Goal: Task Accomplishment & Management: Manage account settings

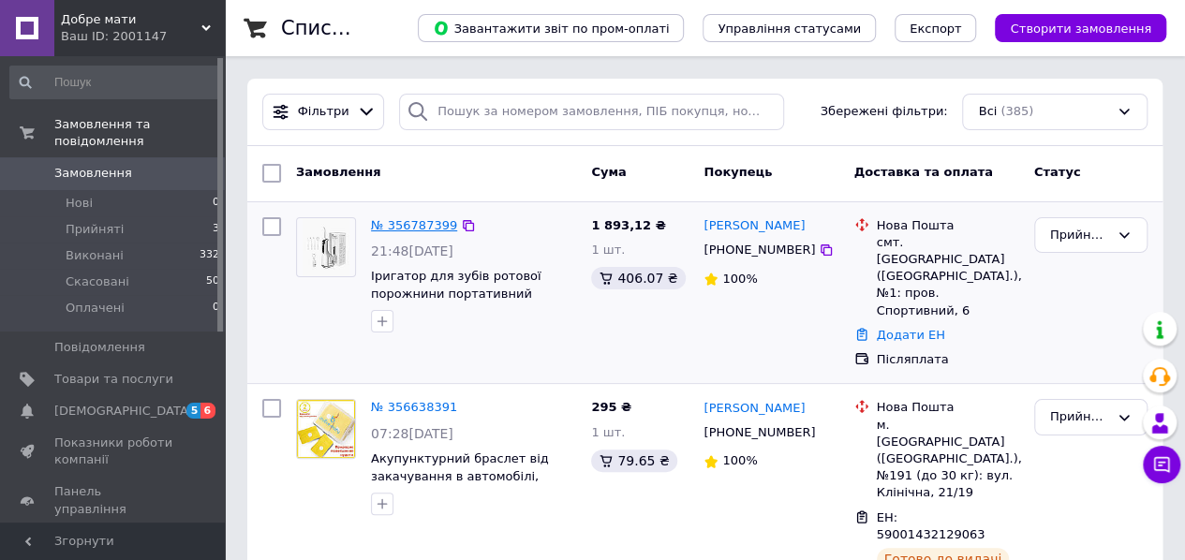
click at [425, 228] on link "№ 356787399" at bounding box center [414, 225] width 86 height 14
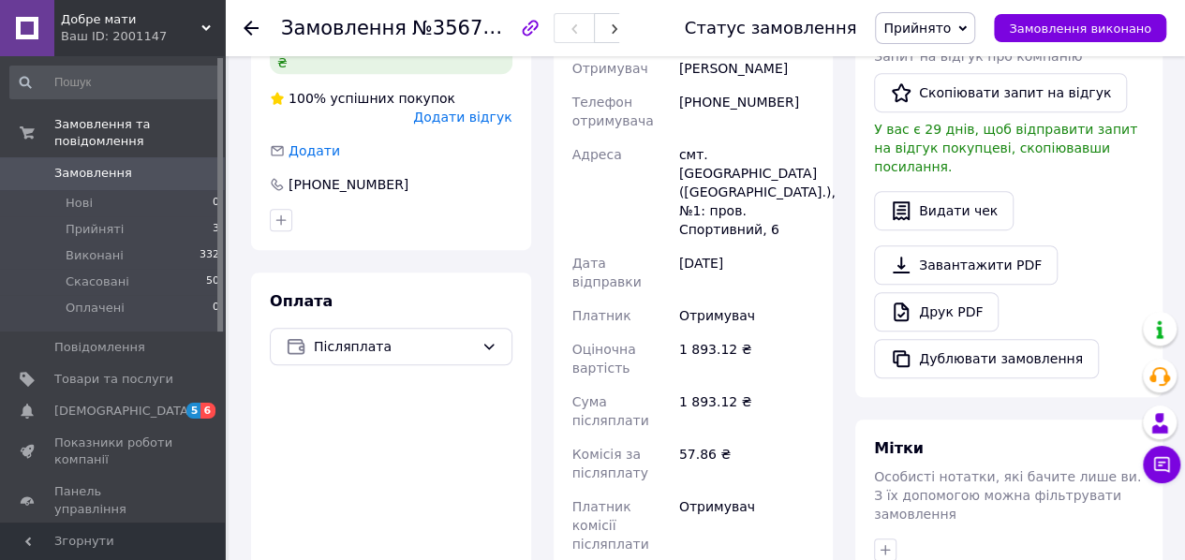
scroll to position [817, 0]
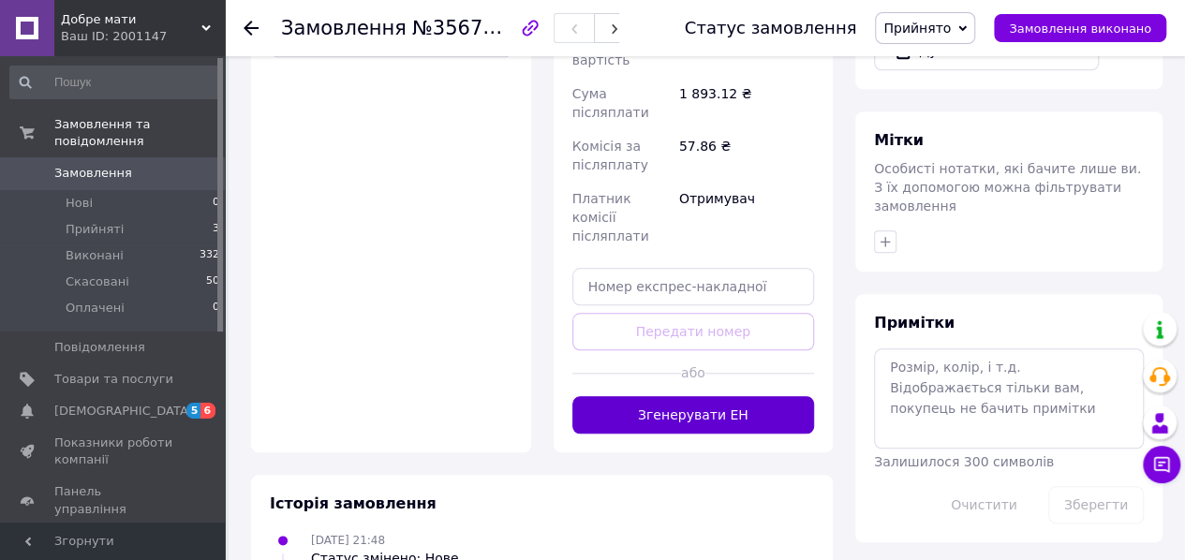
click at [687, 396] on button "Згенерувати ЕН" at bounding box center [693, 414] width 243 height 37
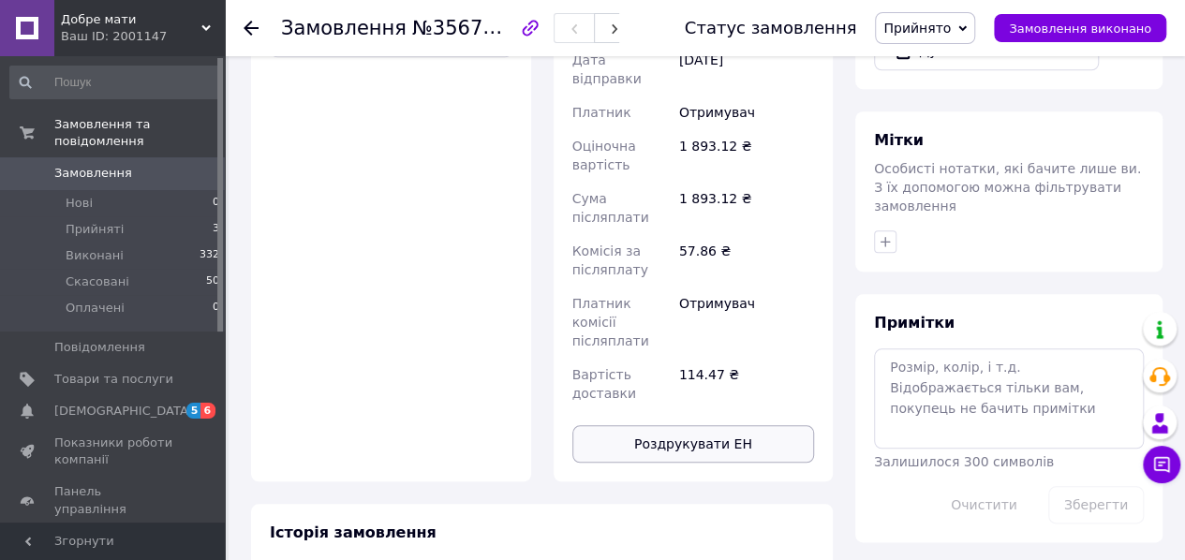
click at [684, 425] on button "Роздрукувати ЕН" at bounding box center [693, 443] width 243 height 37
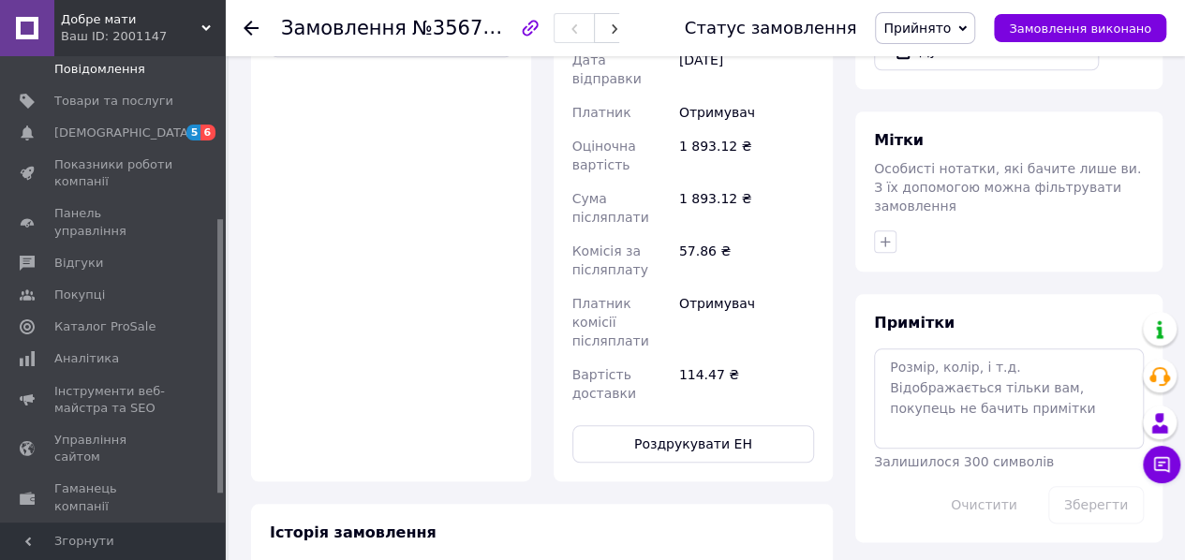
scroll to position [276, 0]
click at [66, 352] on span "Аналітика" at bounding box center [86, 360] width 65 height 17
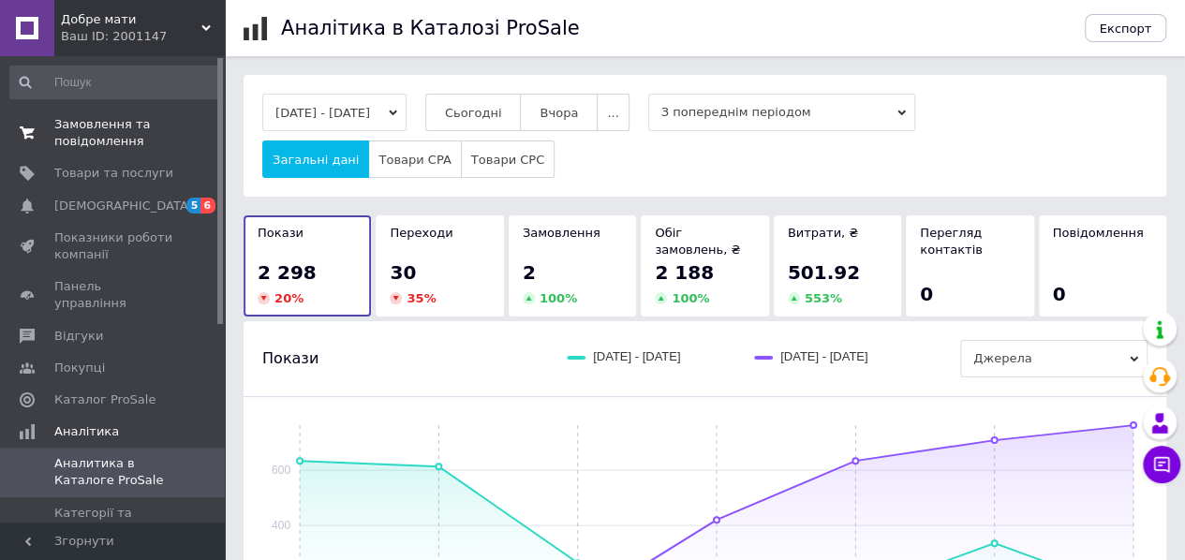
click at [104, 125] on span "Замовлення та повідомлення" at bounding box center [113, 133] width 119 height 34
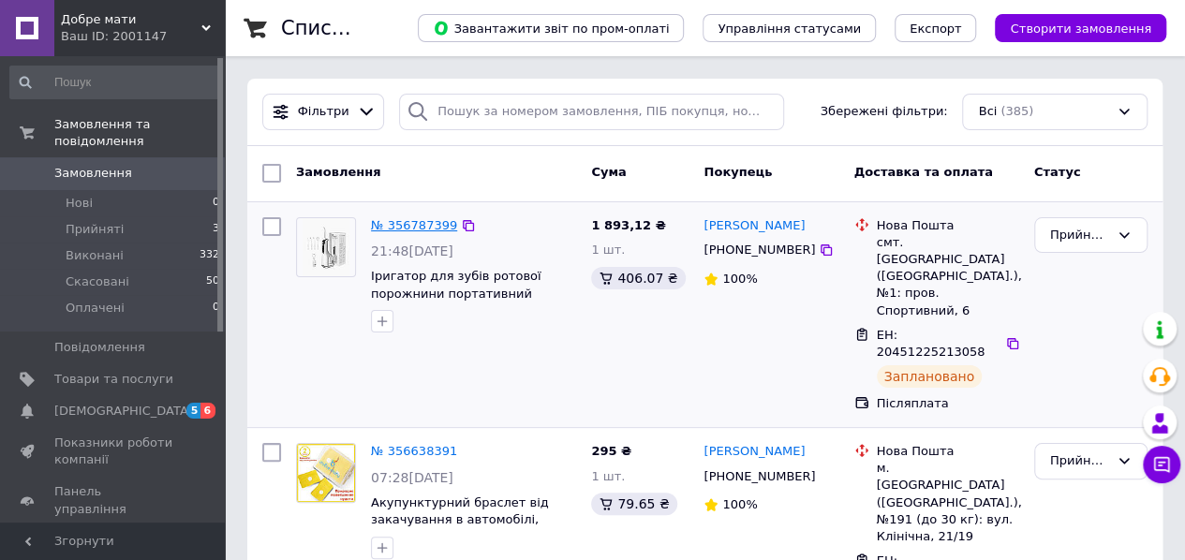
click at [414, 225] on link "№ 356787399" at bounding box center [414, 225] width 86 height 14
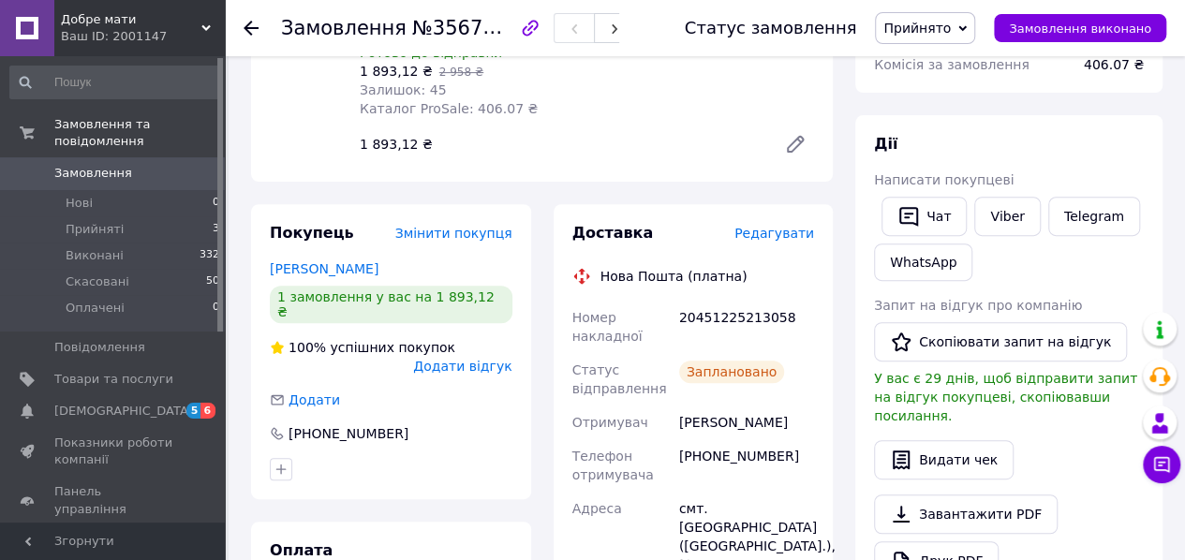
scroll to position [264, 0]
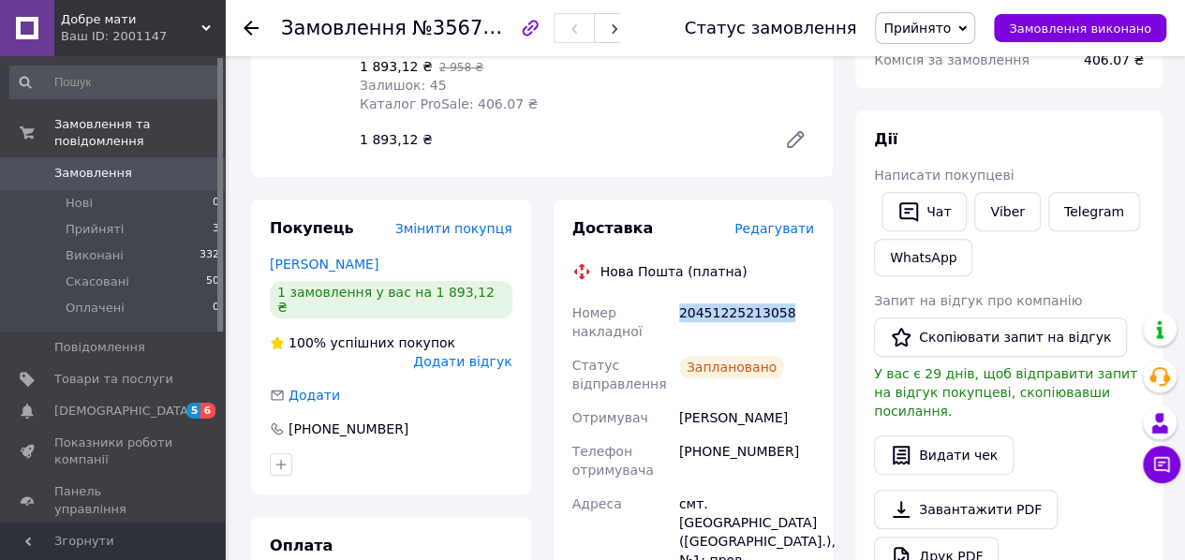
drag, startPoint x: 776, startPoint y: 310, endPoint x: 657, endPoint y: 325, distance: 119.9
copy div "Номер накладної 20451225213058"
